Goal: Complete application form: Complete application form

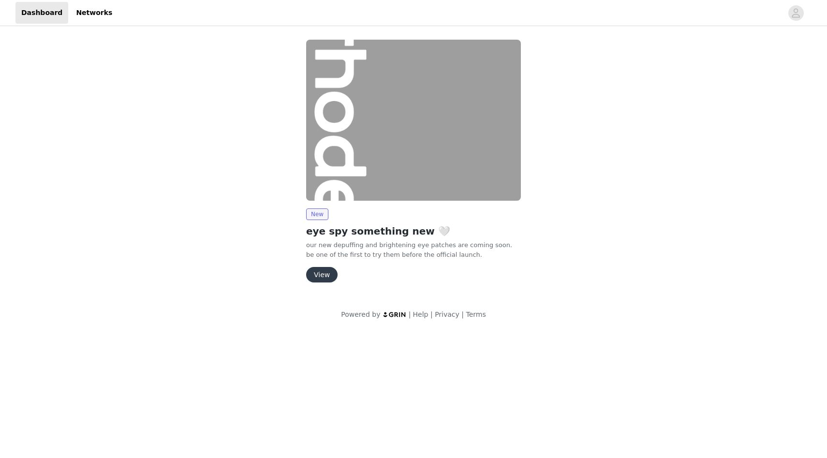
click at [323, 277] on button "View" at bounding box center [321, 274] width 31 height 15
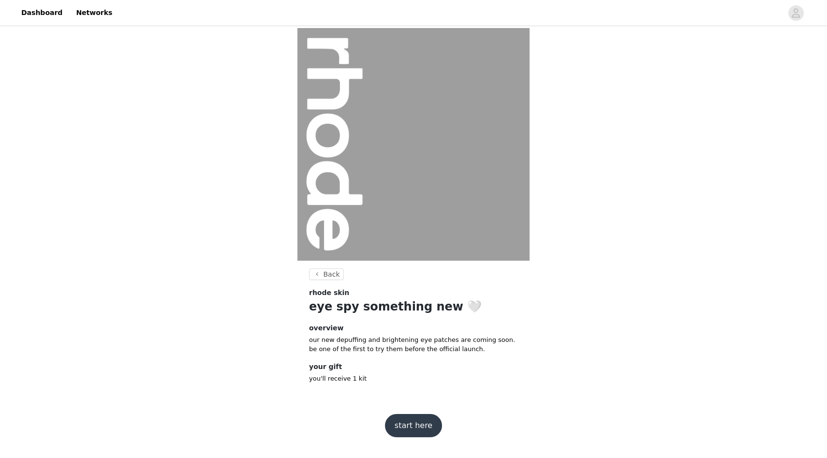
click at [424, 426] on button "start here" at bounding box center [413, 425] width 57 height 23
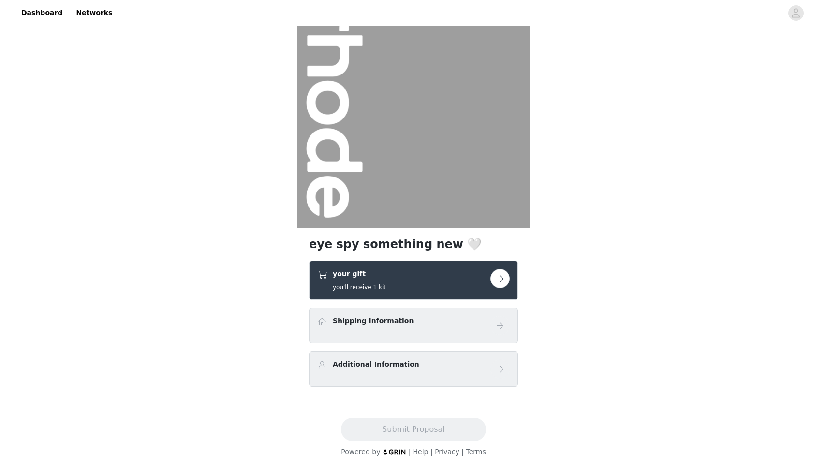
scroll to position [44, 0]
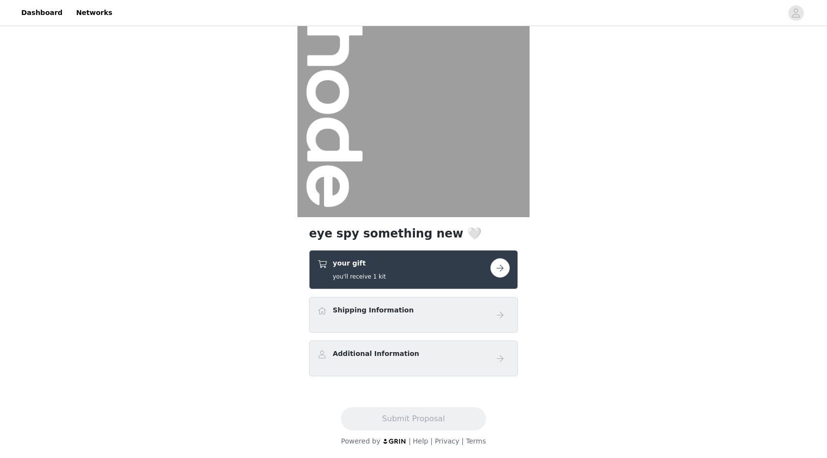
click at [494, 273] on button "button" at bounding box center [500, 267] width 19 height 19
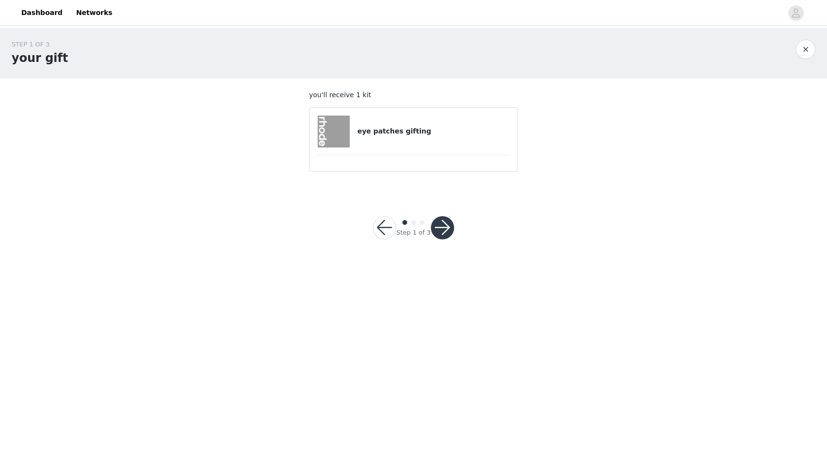
click at [443, 230] on button "button" at bounding box center [442, 227] width 23 height 23
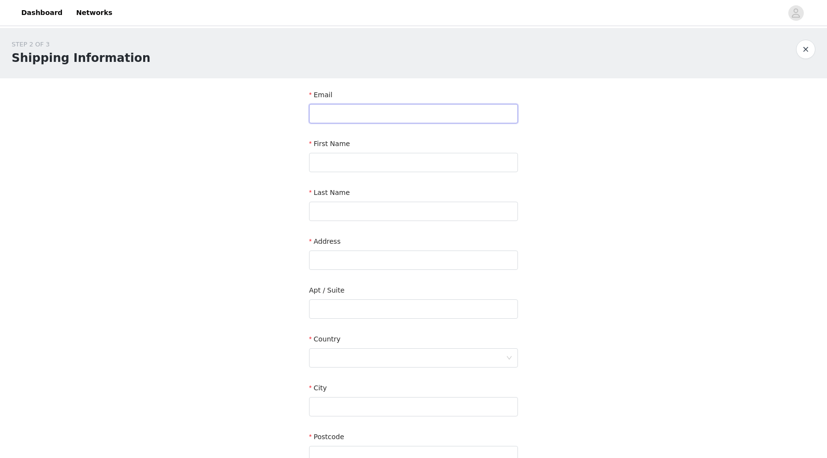
click at [400, 111] on input "text" at bounding box center [413, 113] width 209 height 19
type input "[EMAIL_ADDRESS][DOMAIN_NAME]"
type input "Maree"
type input "Sye"
type input "[STREET_ADDRESS][PERSON_NAME]"
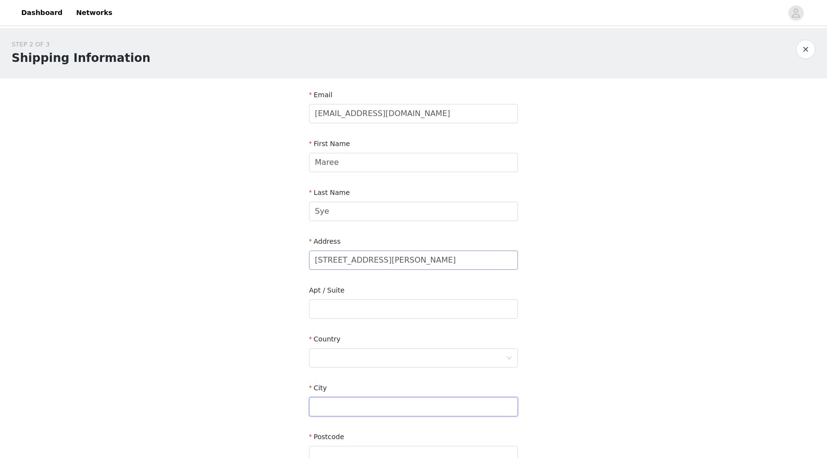
type input "[PERSON_NAME]"
type input "21702"
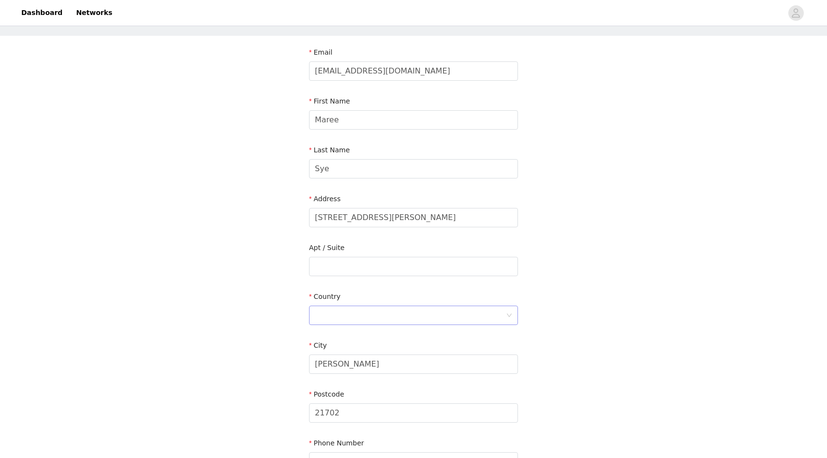
click at [392, 322] on div at bounding box center [410, 315] width 191 height 18
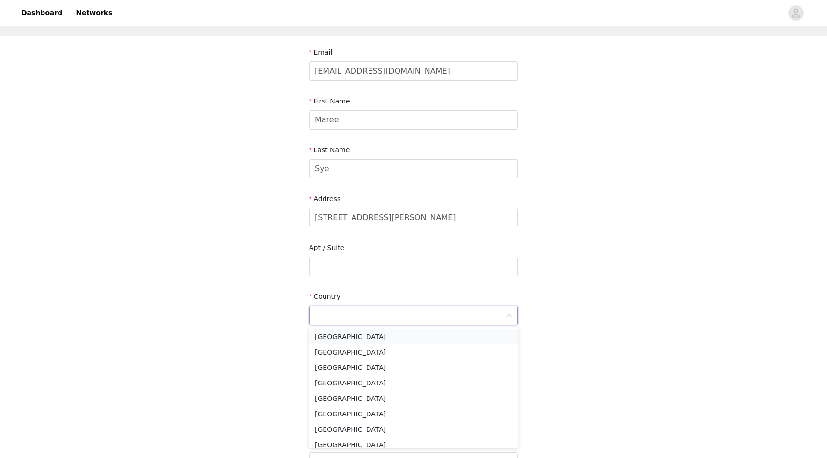
click at [387, 336] on li "[GEOGRAPHIC_DATA]" at bounding box center [413, 336] width 209 height 15
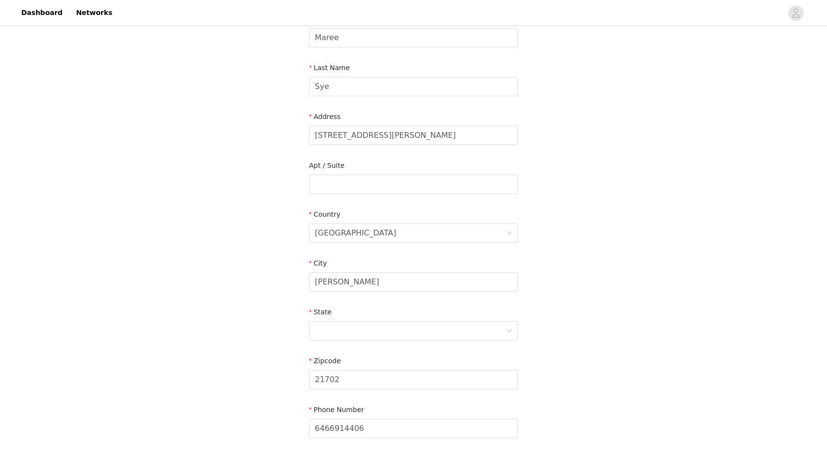
scroll to position [180, 0]
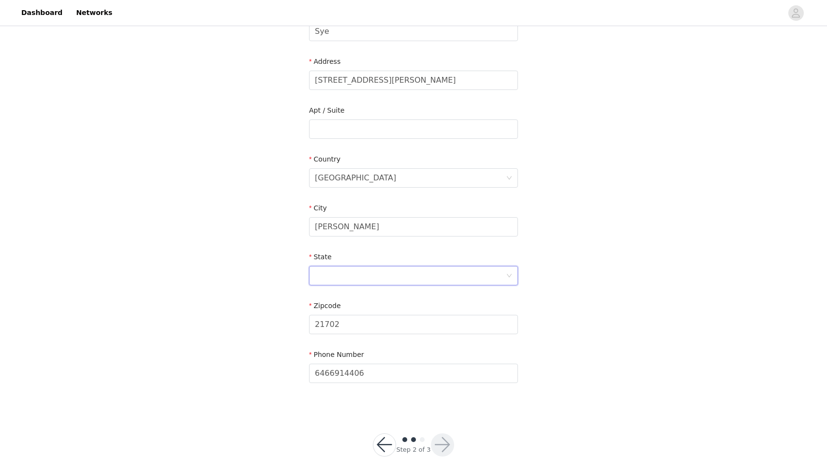
click at [379, 277] on div at bounding box center [410, 276] width 191 height 18
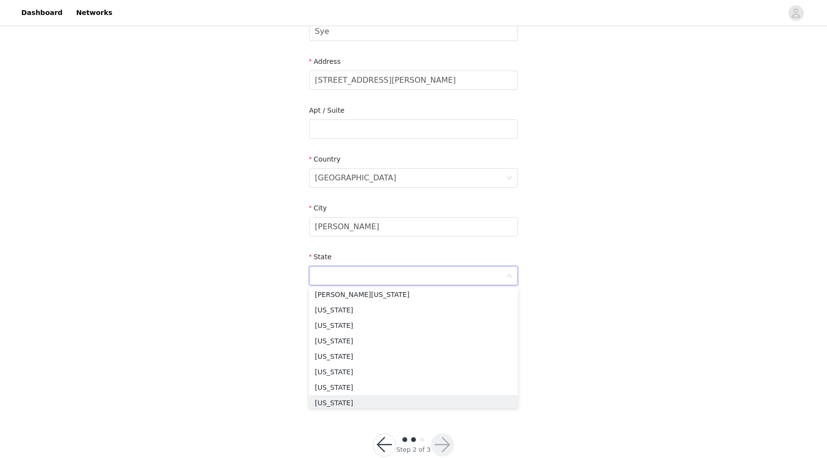
scroll to position [395, 0]
click at [356, 323] on li "[US_STATE]" at bounding box center [413, 320] width 209 height 15
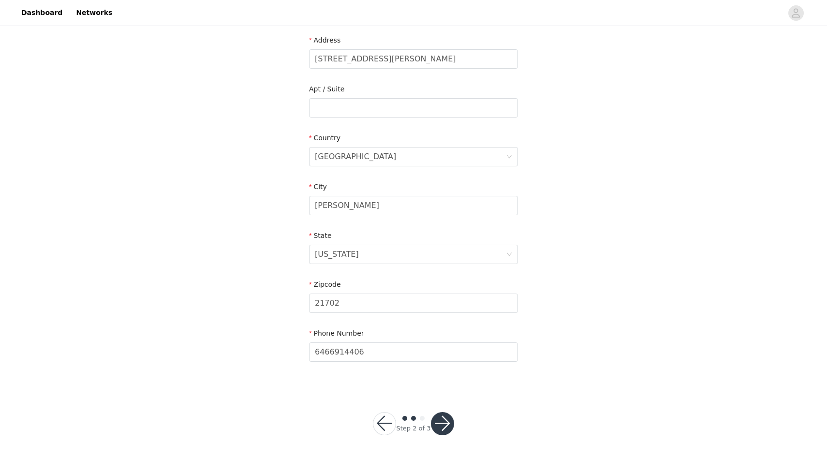
scroll to position [201, 0]
drag, startPoint x: 370, startPoint y: 349, endPoint x: 294, endPoint y: 346, distance: 76.5
click at [294, 347] on div "STEP 2 OF 3 Shipping Information Email [EMAIL_ADDRESS][DOMAIN_NAME] First Name …" at bounding box center [413, 108] width 827 height 562
type input "9178168679"
click at [447, 425] on button "button" at bounding box center [442, 423] width 23 height 23
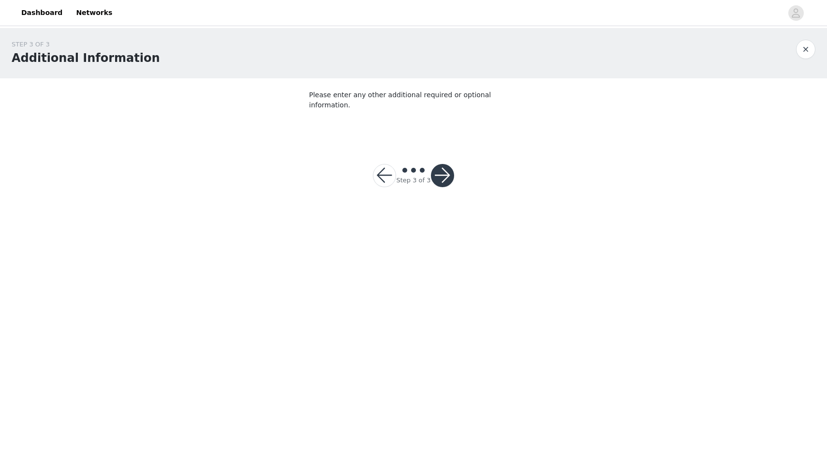
click at [446, 166] on button "button" at bounding box center [442, 175] width 23 height 23
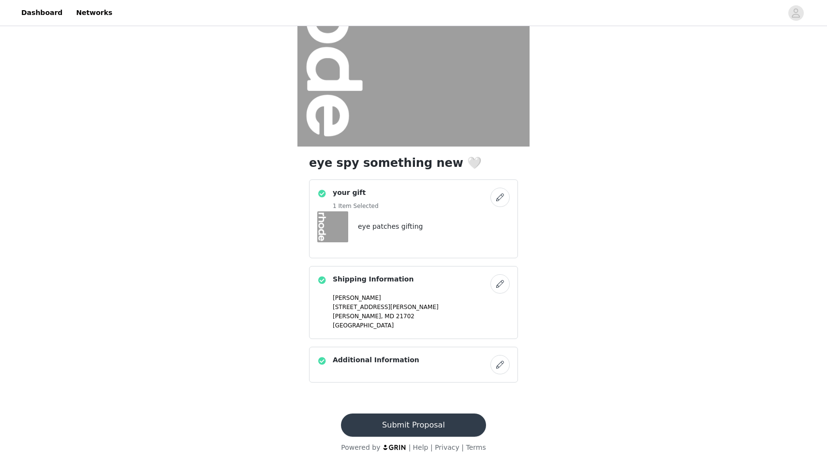
scroll to position [120, 0]
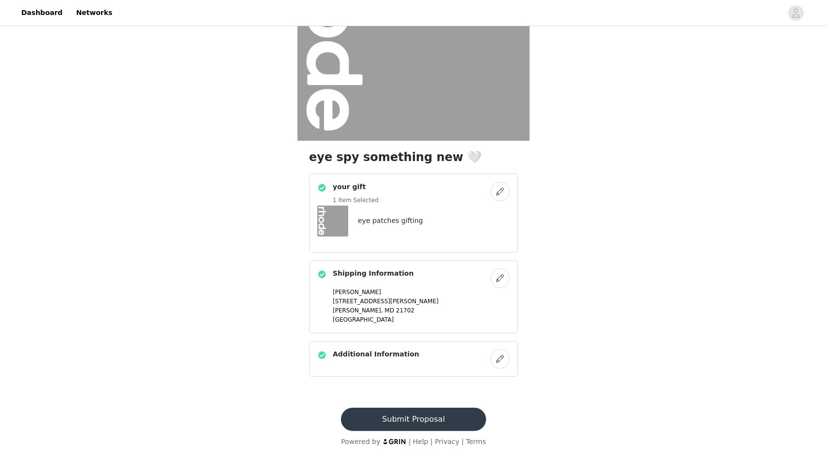
click at [398, 418] on button "Submit Proposal" at bounding box center [413, 419] width 145 height 23
